Goal: Task Accomplishment & Management: Manage account settings

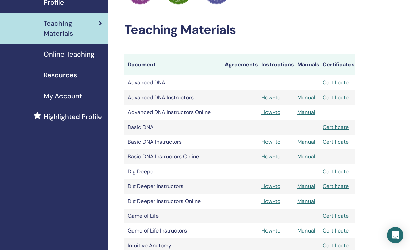
scroll to position [93, 0]
click at [306, 187] on link "Manual" at bounding box center [307, 185] width 18 height 7
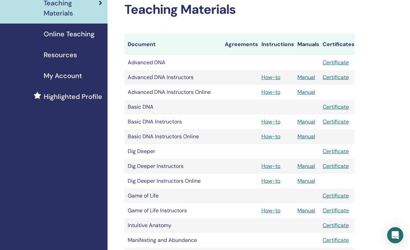
scroll to position [114, 0]
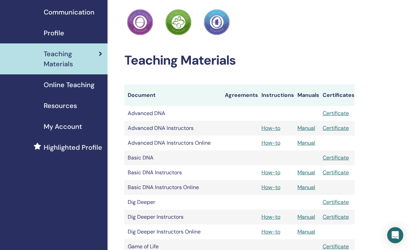
scroll to position [58, 0]
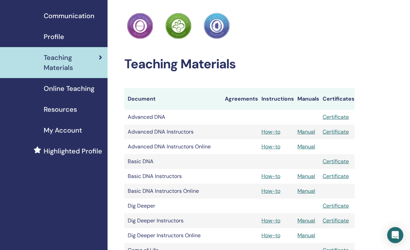
click at [69, 43] on link "Profile" at bounding box center [54, 36] width 108 height 21
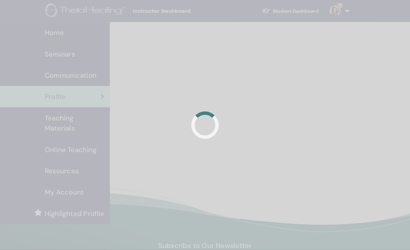
scroll to position [1, 0]
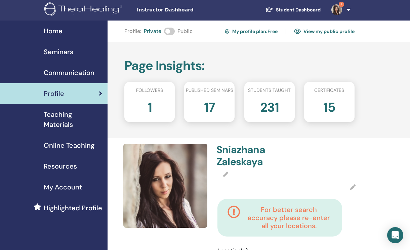
click at [70, 189] on span "My Account" at bounding box center [63, 187] width 38 height 10
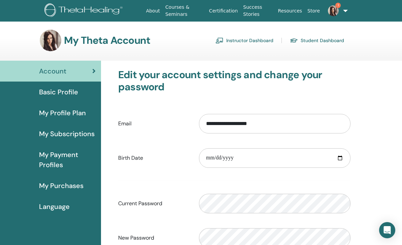
click at [61, 93] on span "Basic Profile" at bounding box center [58, 92] width 39 height 10
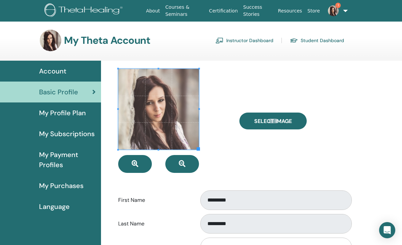
click at [54, 68] on span "Account" at bounding box center [52, 71] width 27 height 10
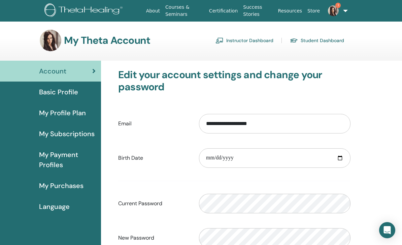
click at [173, 13] on link "Courses & Seminars" at bounding box center [184, 11] width 44 height 20
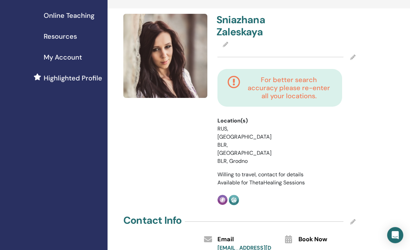
scroll to position [131, 0]
click at [285, 95] on h4 "For better search accuracy please re-enter all your locations." at bounding box center [289, 87] width 86 height 24
click at [234, 85] on icon at bounding box center [234, 87] width 13 height 24
click at [352, 57] on icon at bounding box center [353, 56] width 5 height 5
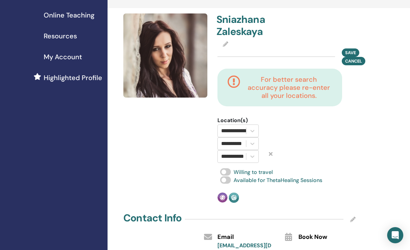
click at [272, 155] on icon at bounding box center [271, 153] width 4 height 5
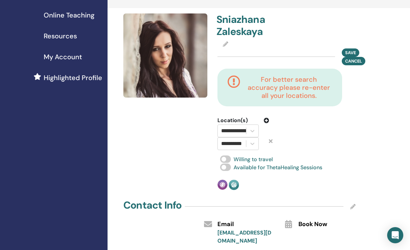
click at [271, 141] on icon at bounding box center [271, 140] width 4 height 5
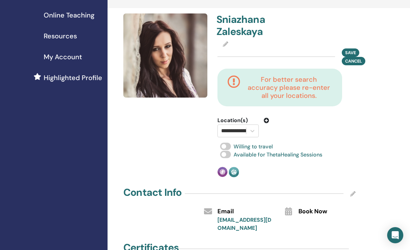
click at [267, 121] on icon at bounding box center [266, 120] width 5 height 5
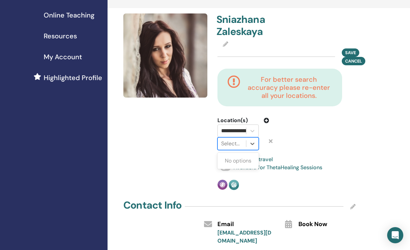
click at [228, 145] on div "Select..." at bounding box center [232, 144] width 22 height 8
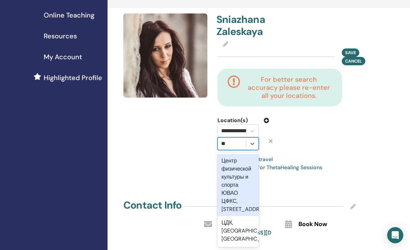
type input "*"
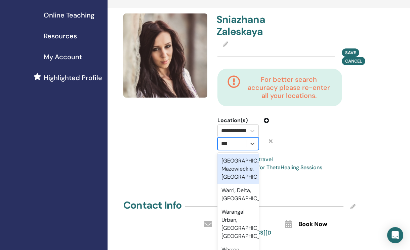
click at [238, 168] on div "Warszawa, Mazowieckie, POL" at bounding box center [238, 169] width 41 height 30
type input "***"
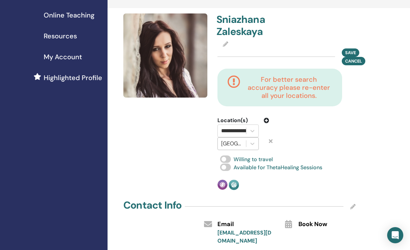
click at [267, 121] on icon at bounding box center [266, 120] width 5 height 5
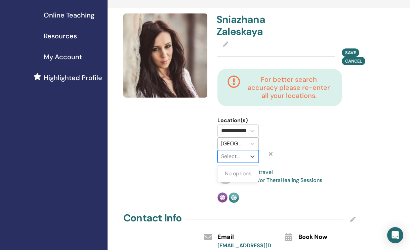
click at [235, 157] on div "Select..." at bounding box center [232, 156] width 22 height 8
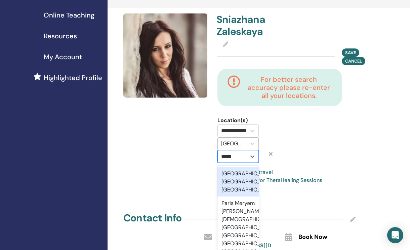
scroll to position [0, 0]
click at [241, 174] on div "Paris, Île-de-France, FRA" at bounding box center [238, 182] width 41 height 30
type input "*****"
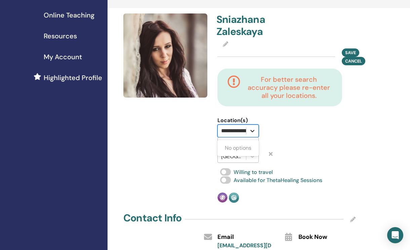
click at [257, 131] on div at bounding box center [253, 131] width 12 height 12
click at [281, 133] on div at bounding box center [306, 139] width 62 height 46
click at [267, 129] on div "Select..." at bounding box center [244, 130] width 62 height 13
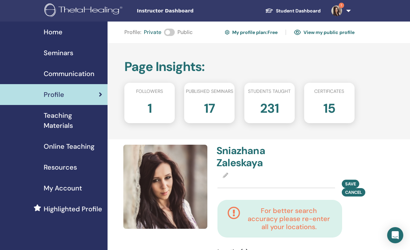
click at [67, 58] on link "Seminars" at bounding box center [54, 52] width 108 height 21
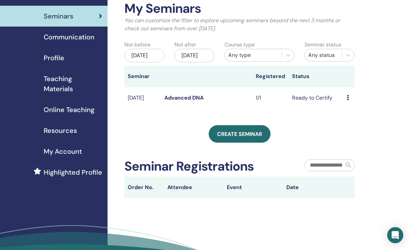
scroll to position [43, 0]
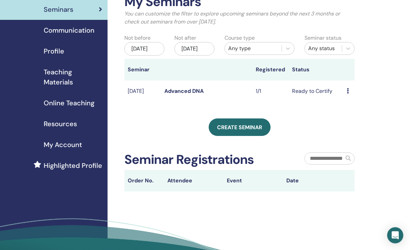
click at [321, 98] on td "Ready to Certify" at bounding box center [316, 91] width 55 height 22
click at [349, 94] on icon at bounding box center [348, 90] width 2 height 5
click at [351, 108] on link "Preview" at bounding box center [350, 104] width 19 height 7
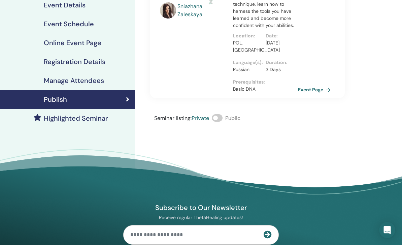
scroll to position [84, 0]
click at [318, 91] on link "Event Page" at bounding box center [316, 89] width 35 height 10
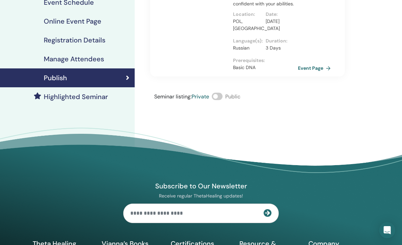
scroll to position [0, 0]
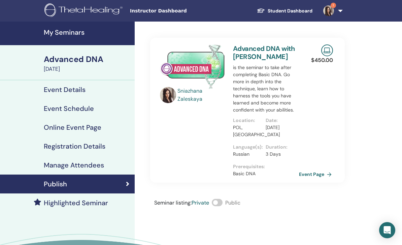
click at [319, 173] on link "Event Page" at bounding box center [316, 174] width 35 height 10
click at [97, 148] on h4 "Registration Details" at bounding box center [75, 146] width 62 height 8
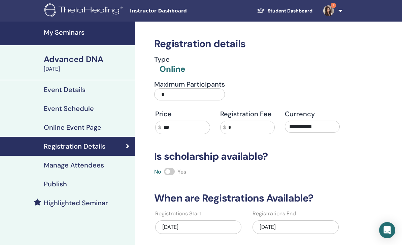
click at [93, 127] on h4 "Online Event Page" at bounding box center [73, 127] width 58 height 8
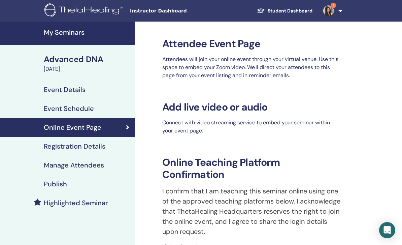
click at [88, 110] on h4 "Event Schedule" at bounding box center [69, 108] width 50 height 8
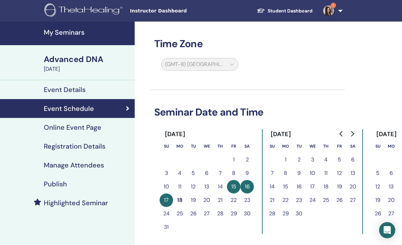
click at [87, 89] on div "Event Details" at bounding box center [67, 89] width 124 height 8
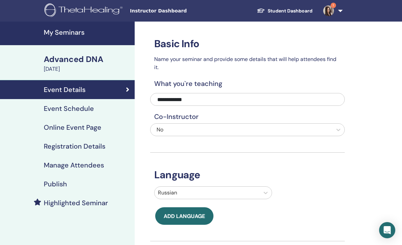
click at [85, 168] on h4 "Manage Attendees" at bounding box center [74, 165] width 60 height 8
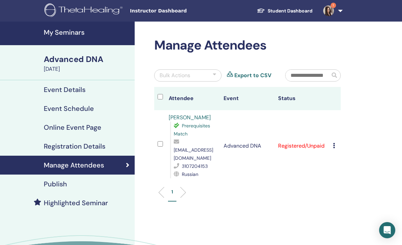
click at [333, 143] on icon at bounding box center [334, 145] width 2 height 5
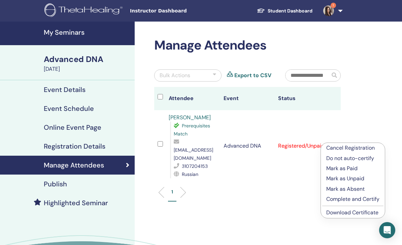
click at [341, 200] on p "Complete and Certify" at bounding box center [352, 199] width 53 height 8
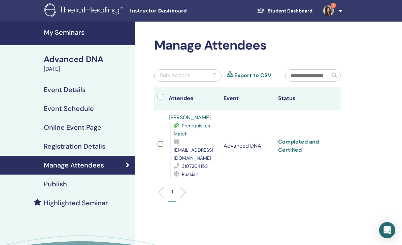
click at [293, 146] on link "Completed and Certified" at bounding box center [298, 145] width 41 height 15
click at [68, 35] on h4 "My Seminars" at bounding box center [87, 32] width 87 height 8
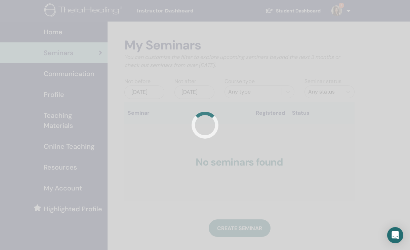
scroll to position [1, 0]
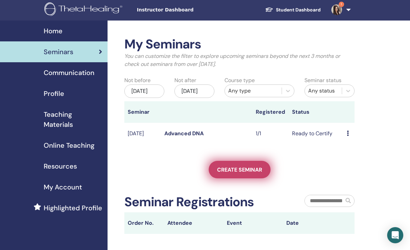
click at [248, 178] on link "Create seminar" at bounding box center [240, 169] width 62 height 17
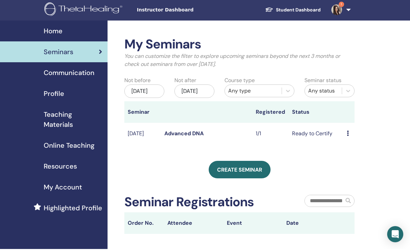
click at [350, 139] on div "Preview Edit Attendees Cancel" at bounding box center [349, 135] width 4 height 8
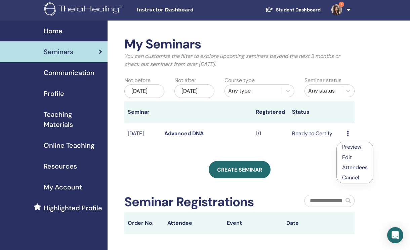
click at [384, 131] on div "My Seminars You can customize the filter to explore upcoming seminars beyond th…" at bounding box center [262, 174] width 308 height 307
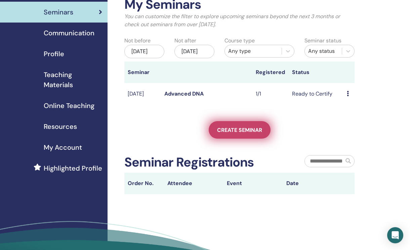
scroll to position [41, 0]
click at [253, 134] on span "Create seminar" at bounding box center [239, 129] width 45 height 7
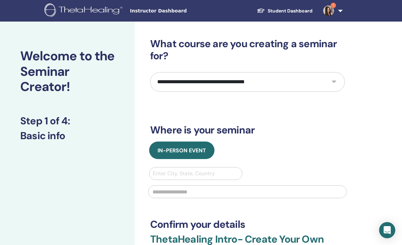
click at [212, 79] on select "**********" at bounding box center [247, 82] width 194 height 20
select select "**"
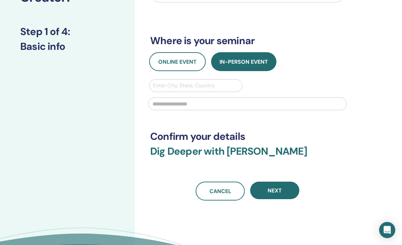
scroll to position [89, 0]
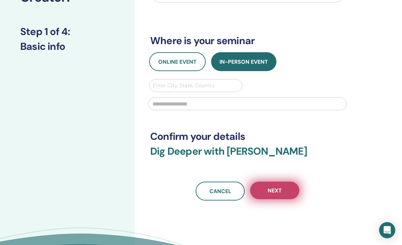
click at [277, 193] on span "Next" at bounding box center [274, 190] width 14 height 7
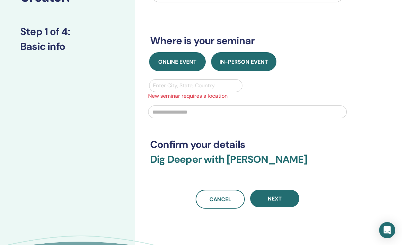
click at [183, 63] on span "Online Event" at bounding box center [177, 61] width 38 height 7
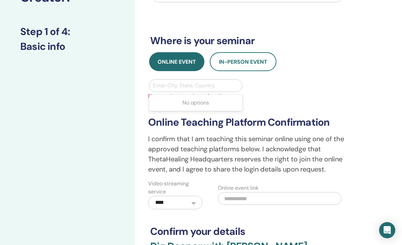
click at [193, 86] on div "Enter City, State, Country" at bounding box center [196, 85] width 86 height 8
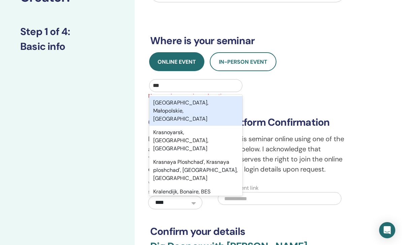
click at [195, 100] on div "[GEOGRAPHIC_DATA], Małopolskie, [GEOGRAPHIC_DATA]" at bounding box center [195, 111] width 93 height 30
type input "***"
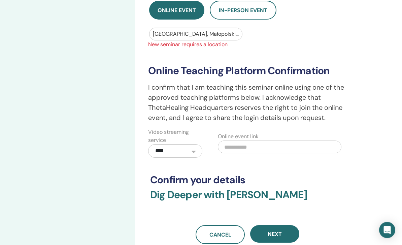
scroll to position [155, 0]
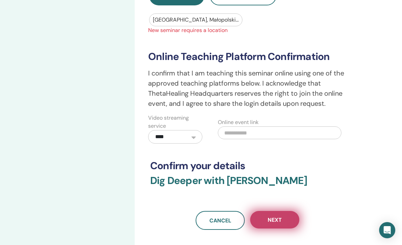
click at [273, 224] on button "Next" at bounding box center [274, 219] width 49 height 17
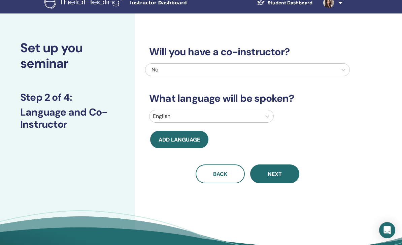
scroll to position [0, 0]
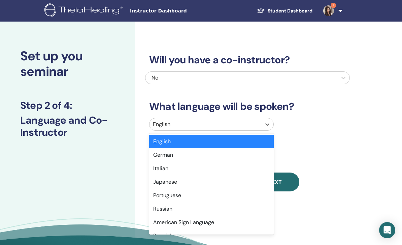
click at [234, 126] on div at bounding box center [205, 123] width 105 height 9
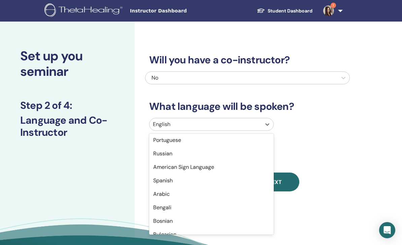
scroll to position [56, 0]
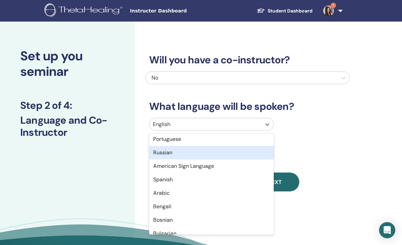
click at [210, 151] on div "Russian" at bounding box center [211, 152] width 124 height 13
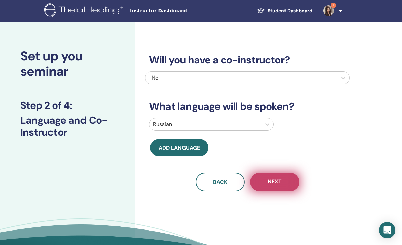
click at [263, 182] on button "Next" at bounding box center [274, 181] width 49 height 19
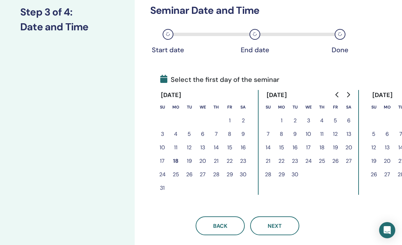
scroll to position [122, 0]
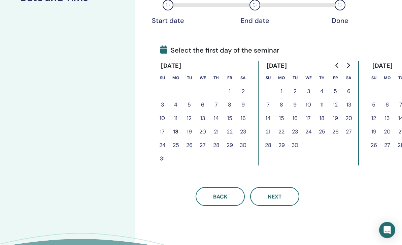
click at [189, 132] on button "19" at bounding box center [188, 131] width 13 height 13
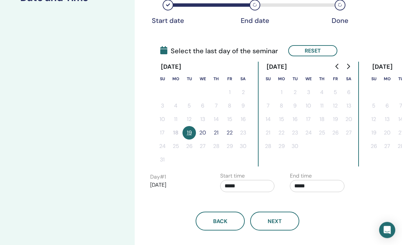
scroll to position [122, 0]
click at [228, 133] on button "22" at bounding box center [229, 132] width 13 height 13
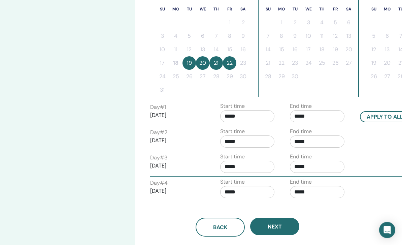
scroll to position [174, 0]
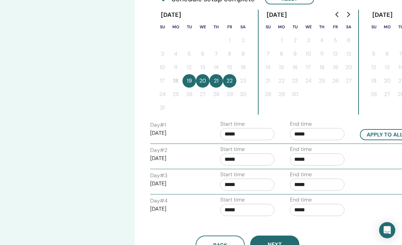
click at [188, 83] on button "19" at bounding box center [188, 80] width 13 height 13
click at [226, 83] on button "22" at bounding box center [229, 80] width 13 height 13
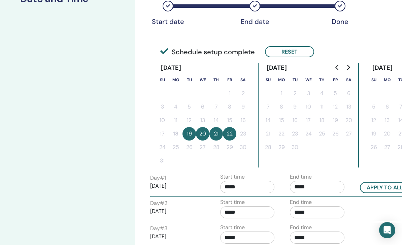
scroll to position [113, 0]
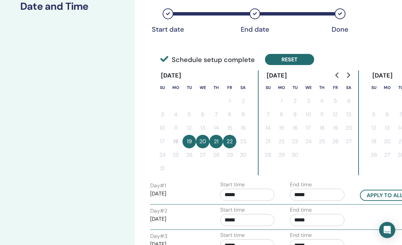
click at [278, 57] on button "Reset" at bounding box center [289, 59] width 49 height 11
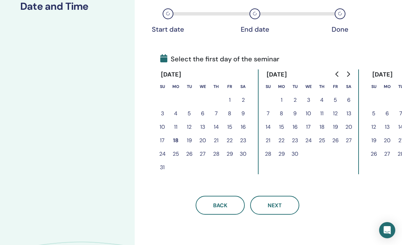
click at [176, 140] on button "18" at bounding box center [175, 140] width 13 height 13
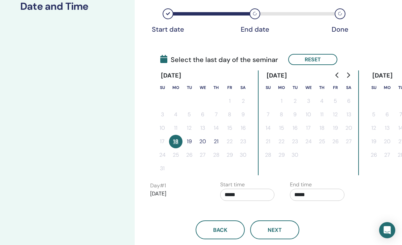
click at [176, 140] on button "18" at bounding box center [175, 141] width 13 height 13
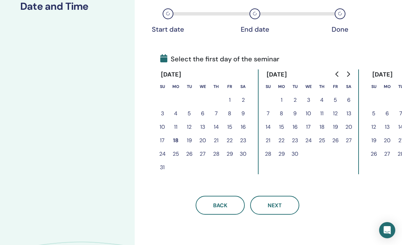
click at [188, 140] on button "19" at bounding box center [188, 140] width 13 height 13
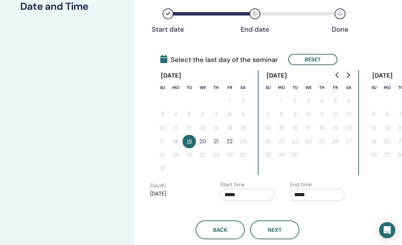
click at [229, 141] on button "22" at bounding box center [229, 141] width 13 height 13
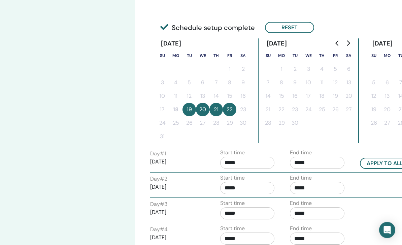
scroll to position [145, 0]
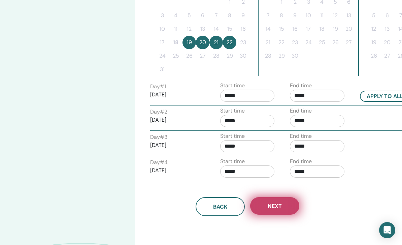
click at [270, 207] on span "Next" at bounding box center [274, 205] width 14 height 7
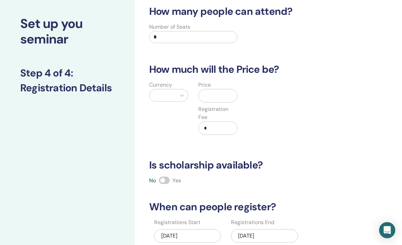
scroll to position [34, 0]
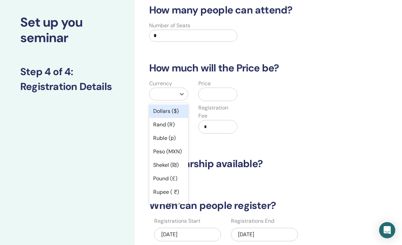
click at [163, 95] on div at bounding box center [163, 93] width 20 height 9
click at [167, 109] on div "Dollars ($)" at bounding box center [168, 110] width 39 height 13
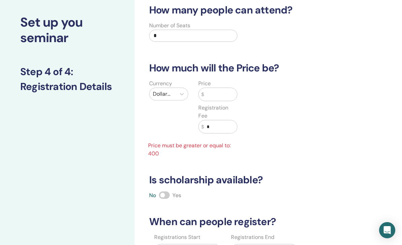
click at [212, 94] on input "text" at bounding box center [220, 94] width 33 height 13
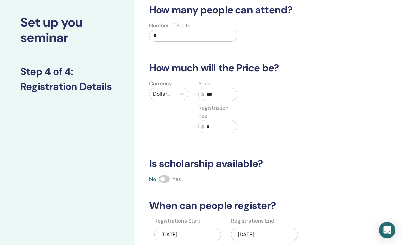
type input "***"
click at [326, 154] on div "How many people can attend? Number of Seats * How much will the Price be? Curre…" at bounding box center [247, 142] width 205 height 277
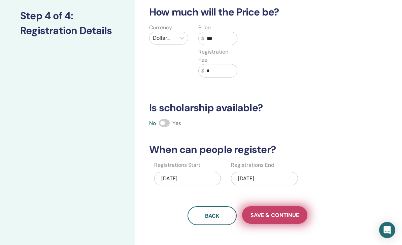
scroll to position [89, 0]
click at [289, 213] on span "Save & Continue" at bounding box center [274, 214] width 48 height 7
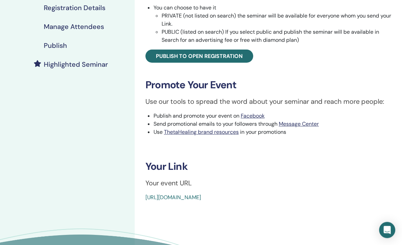
scroll to position [137, 0]
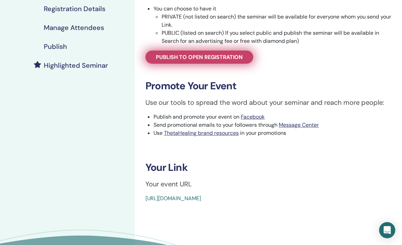
click at [201, 57] on span "Publish to open registration" at bounding box center [199, 56] width 87 height 7
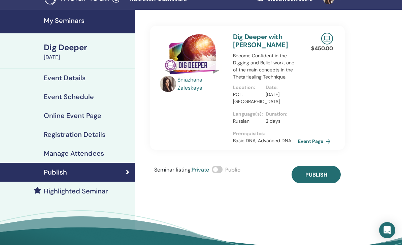
scroll to position [13, 0]
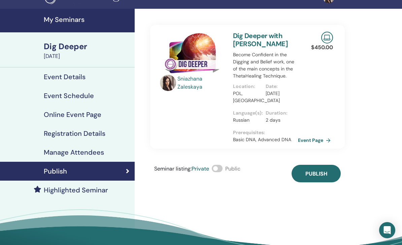
click at [95, 150] on h4 "Manage Attendees" at bounding box center [74, 152] width 60 height 8
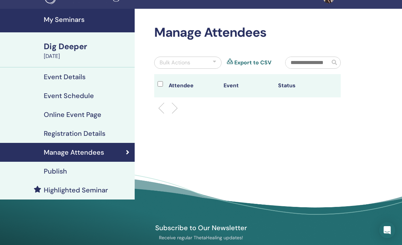
click at [92, 135] on h4 "Registration Details" at bounding box center [75, 133] width 62 height 8
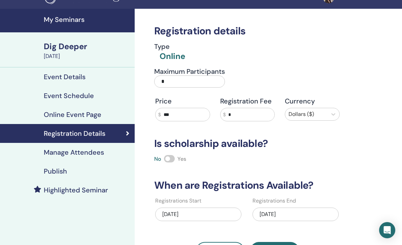
click at [89, 114] on h4 "Online Event Page" at bounding box center [73, 114] width 58 height 8
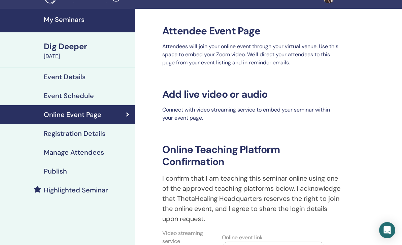
click at [89, 140] on link "Registration Details" at bounding box center [67, 133] width 135 height 19
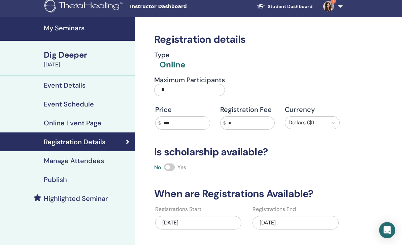
scroll to position [5, 0]
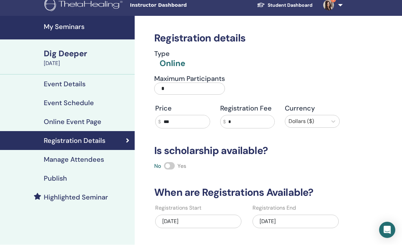
click at [97, 125] on h4 "Online Event Page" at bounding box center [73, 122] width 58 height 8
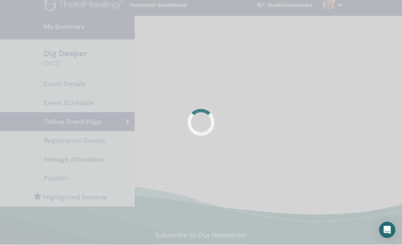
scroll to position [6, 0]
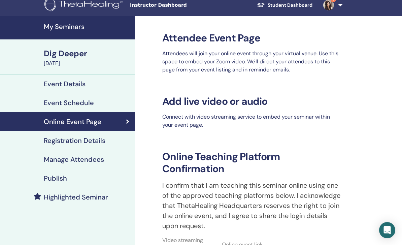
click at [94, 105] on div "Event Schedule" at bounding box center [67, 103] width 124 height 8
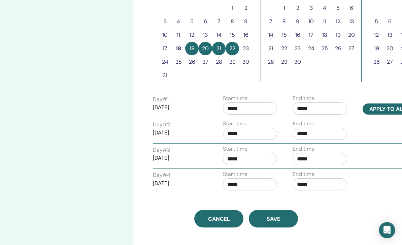
scroll to position [218, 0]
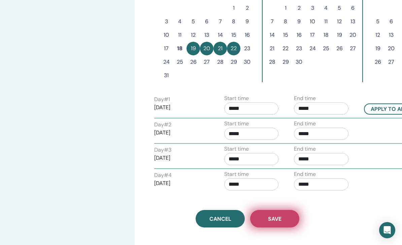
click at [279, 219] on span "Save" at bounding box center [274, 218] width 13 height 7
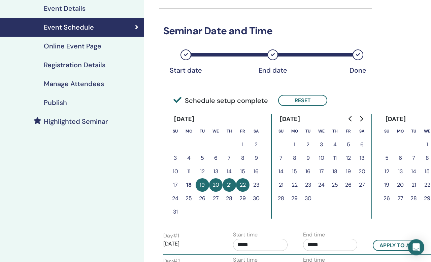
scroll to position [82, 0]
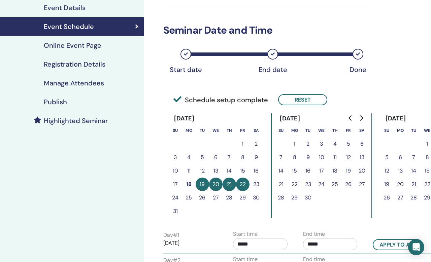
click at [71, 103] on div "Publish" at bounding box center [71, 102] width 133 height 8
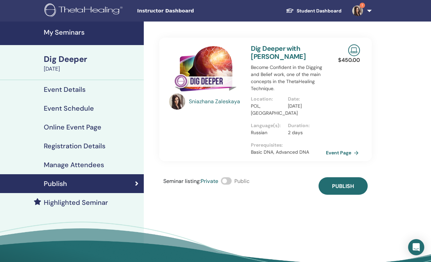
click at [342, 154] on link "Event Page" at bounding box center [343, 153] width 35 height 10
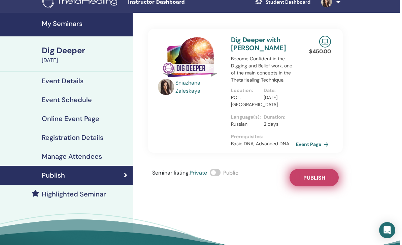
click at [327, 177] on button "Publish" at bounding box center [313, 177] width 49 height 17
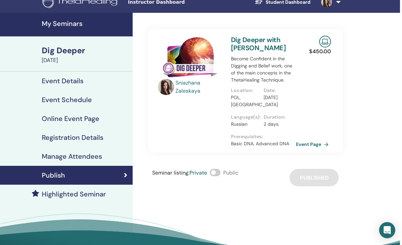
scroll to position [0, 2]
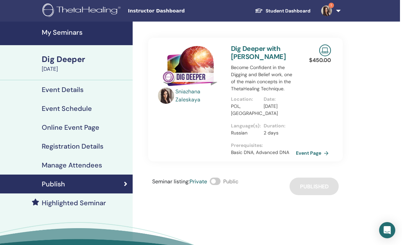
click at [335, 7] on link "1" at bounding box center [330, 11] width 28 height 22
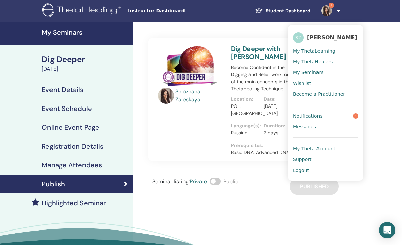
click at [331, 114] on link "Notifications 1" at bounding box center [325, 115] width 65 height 11
